Goal: Obtain resource: Download file/media

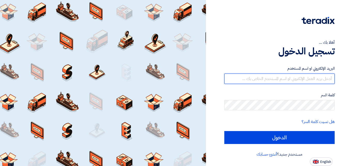
click at [278, 79] on input "text" at bounding box center [280, 78] width 110 height 10
type input "[PERSON_NAME][EMAIL_ADDRESS][PERSON_NAME][DOMAIN_NAME]"
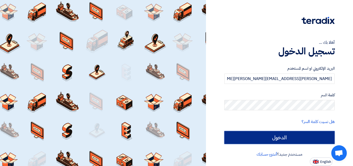
click at [284, 139] on input "الدخول" at bounding box center [280, 137] width 110 height 13
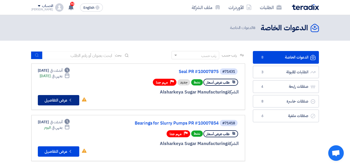
click at [67, 99] on button "Check details عرض التفاصيل" at bounding box center [58, 100] width 41 height 10
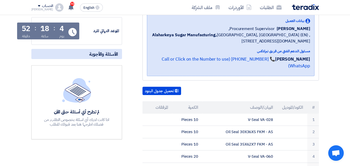
scroll to position [78, 0]
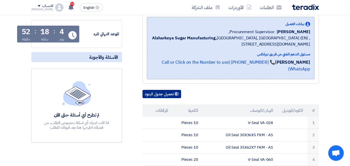
click at [167, 90] on button "تحميل جدول البنود" at bounding box center [161, 94] width 39 height 8
